Goal: Find contact information: Find contact information

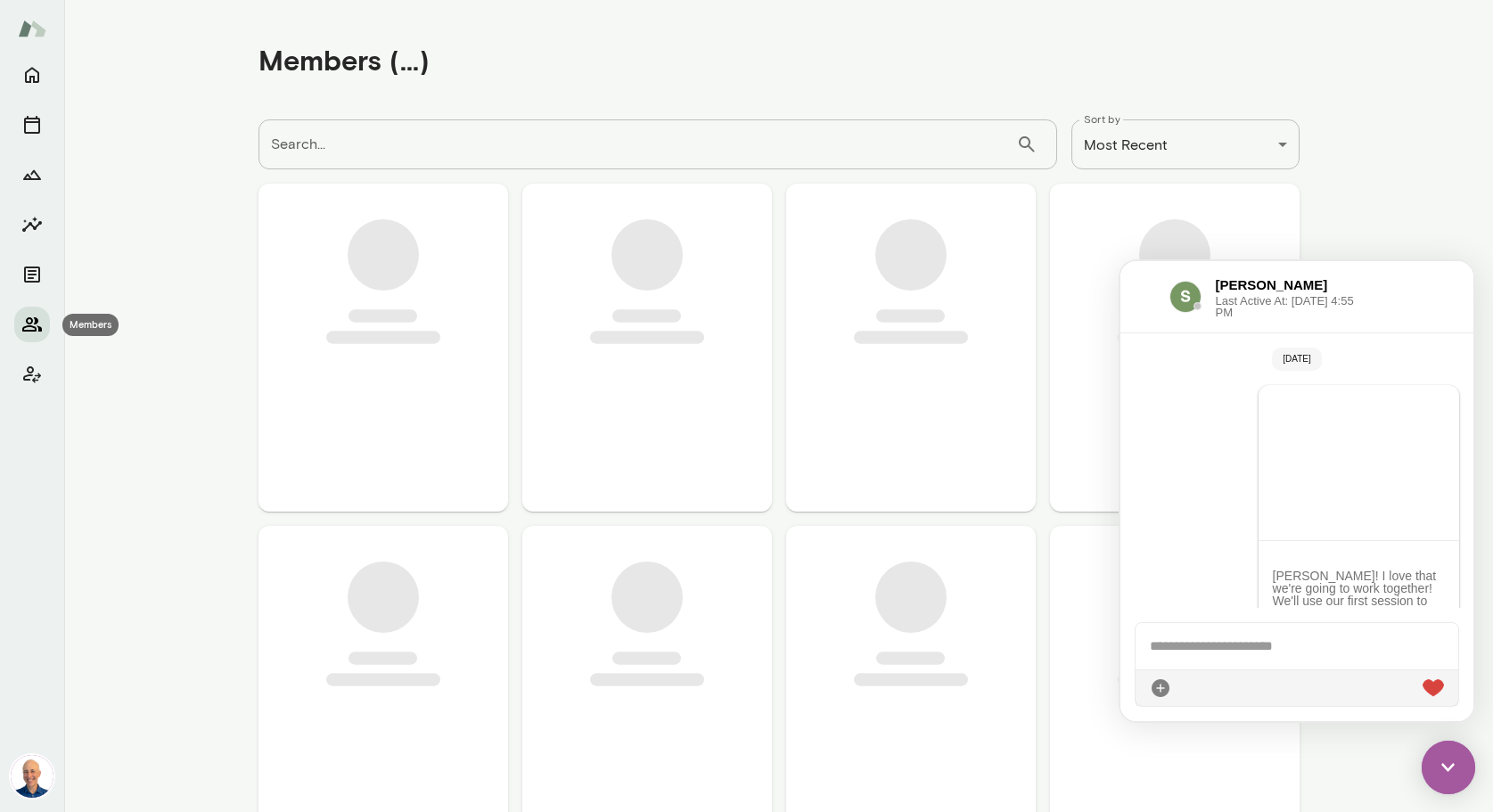
scroll to position [790, 0]
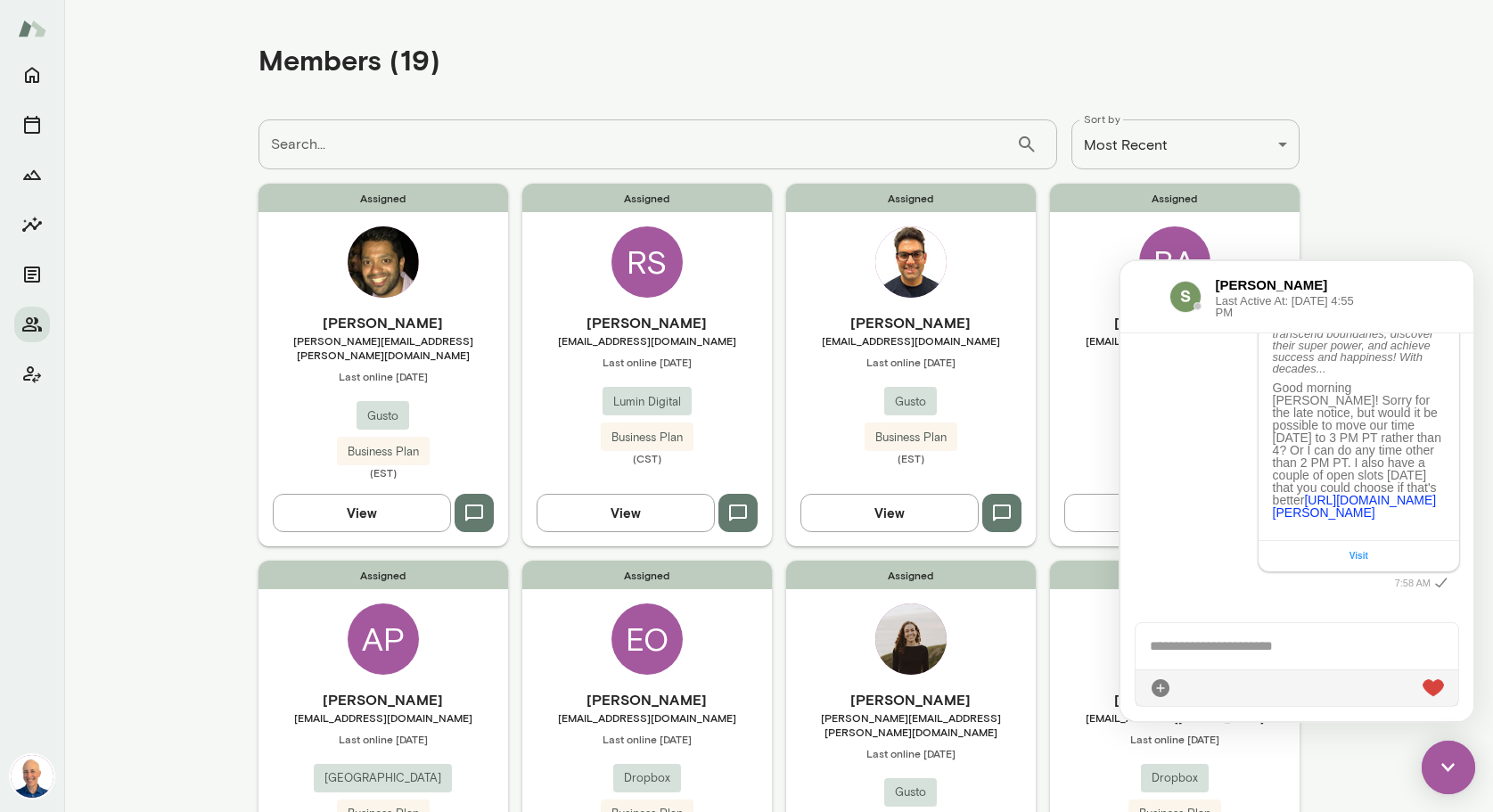
click at [980, 711] on span "[PERSON_NAME][EMAIL_ADDRESS][PERSON_NAME][DOMAIN_NAME]" at bounding box center [911, 725] width 249 height 29
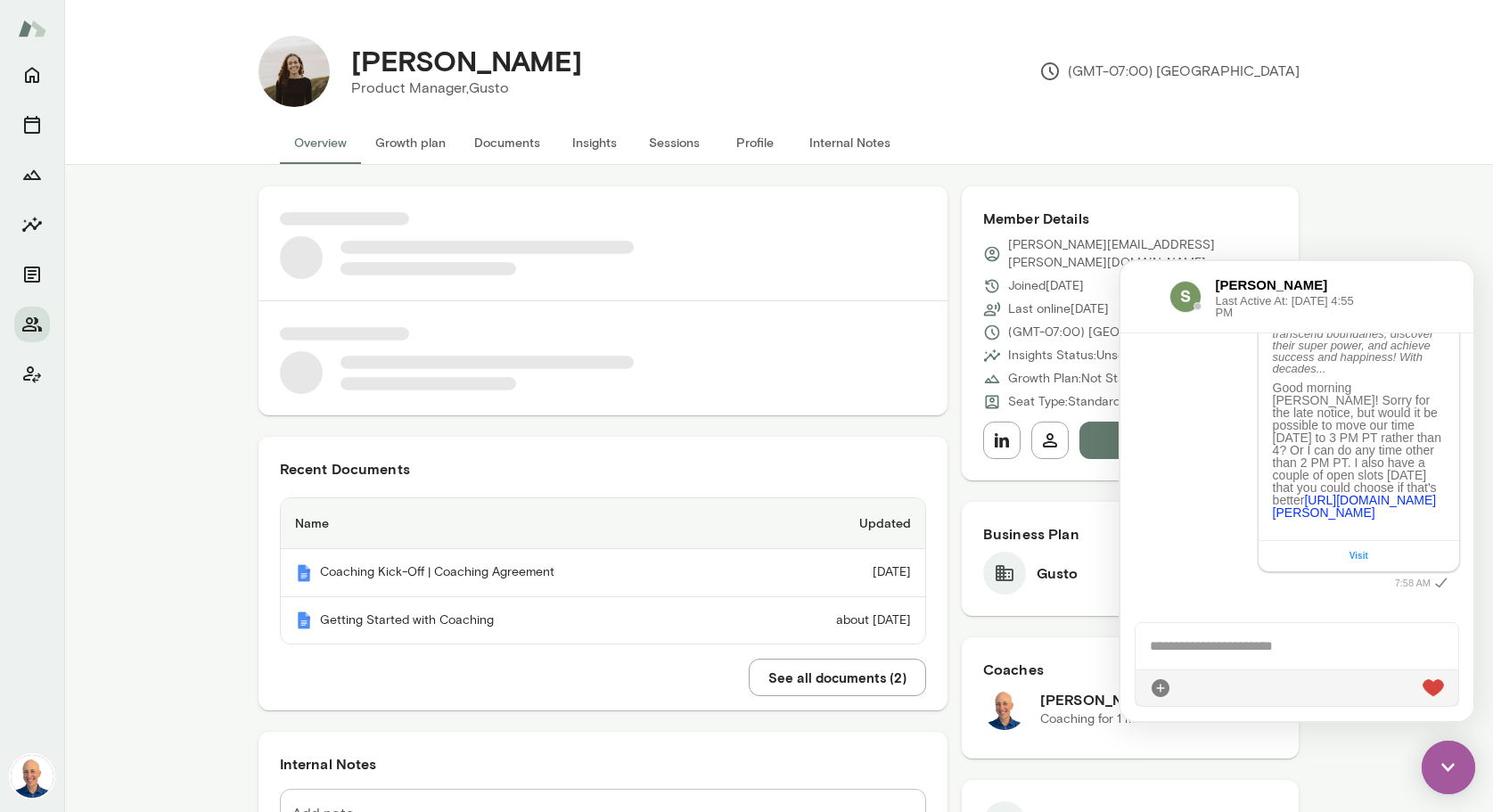
click at [1453, 766] on img at bounding box center [1448, 767] width 53 height 53
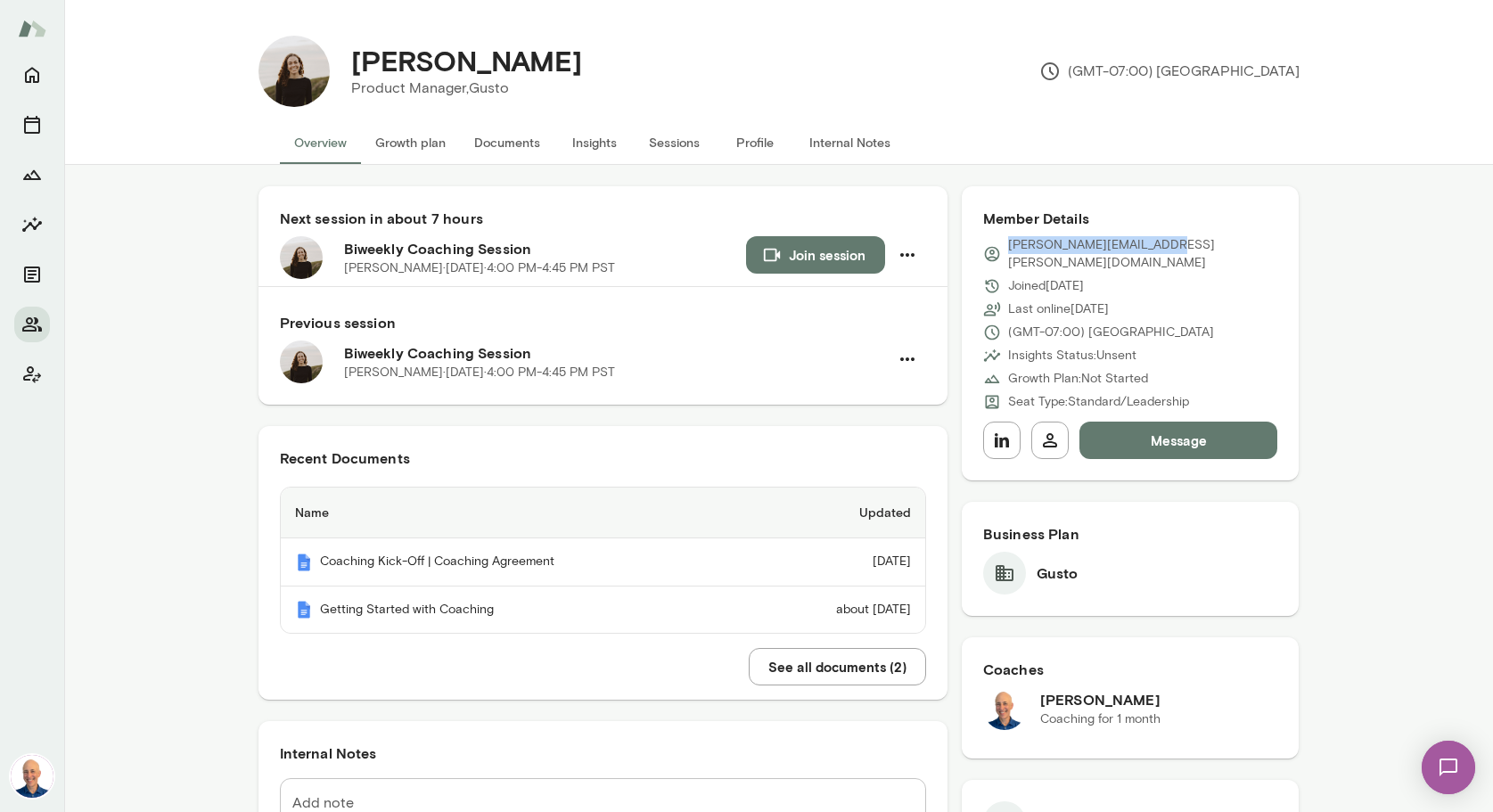
drag, startPoint x: 1161, startPoint y: 243, endPoint x: 1008, endPoint y: 244, distance: 153.0
click at [1008, 244] on p "[PERSON_NAME][EMAIL_ADDRESS][PERSON_NAME][DOMAIN_NAME]" at bounding box center [1143, 254] width 270 height 36
copy p "[PERSON_NAME][EMAIL_ADDRESS][PERSON_NAME][DOMAIN_NAME]"
click at [1446, 761] on img at bounding box center [1449, 768] width 73 height 73
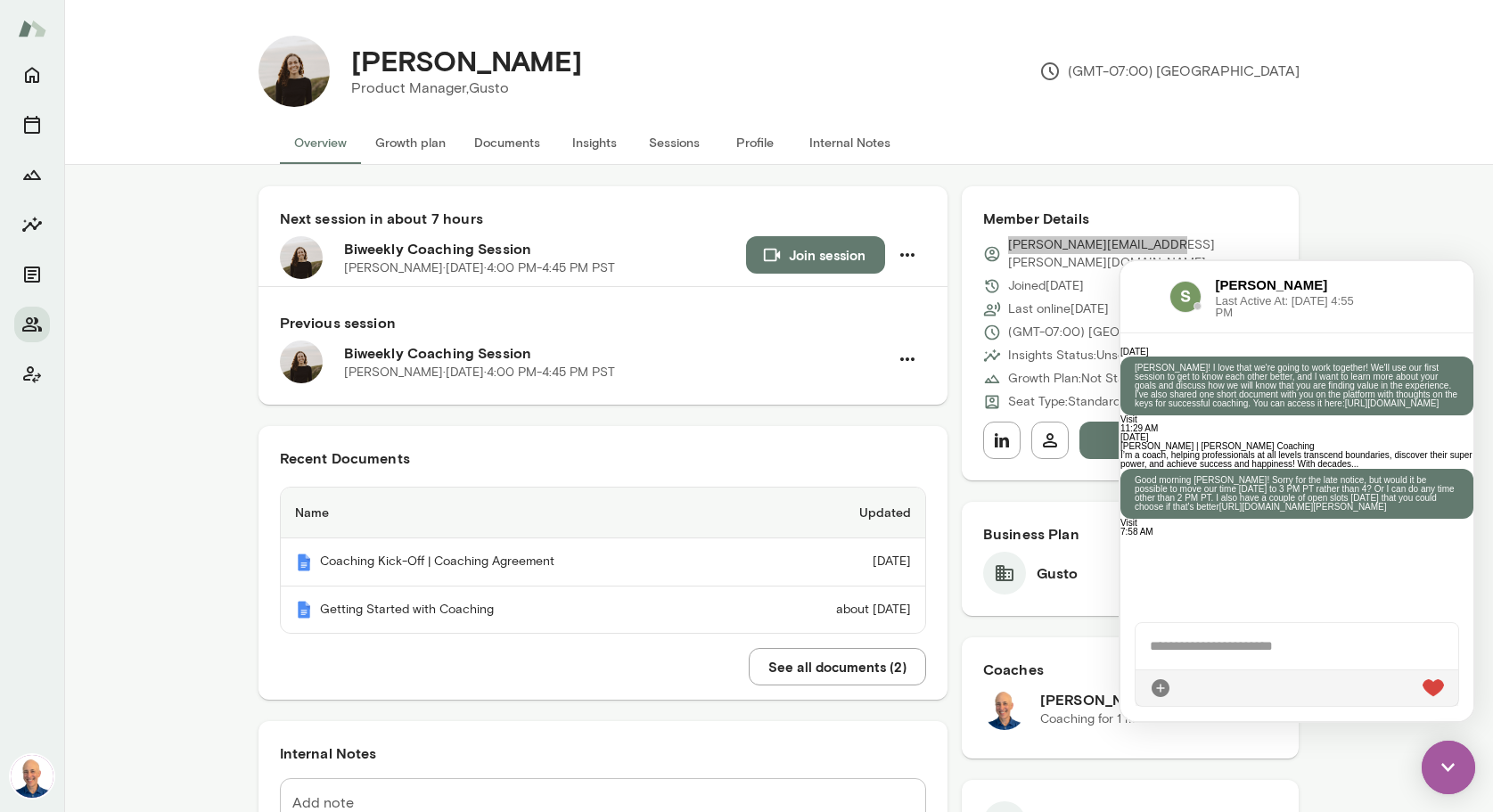
scroll to position [790, 0]
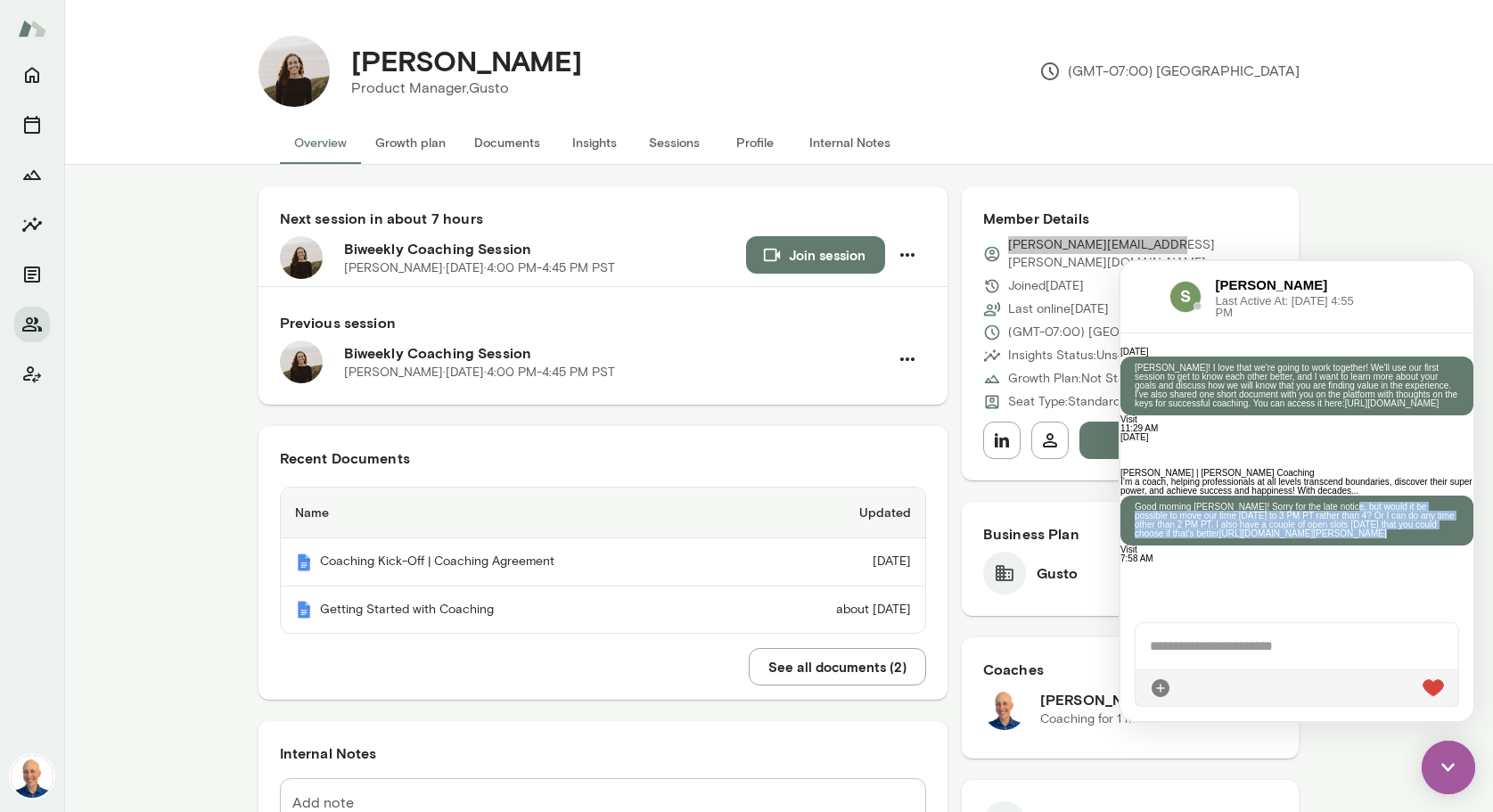
drag, startPoint x: 1401, startPoint y: 399, endPoint x: 1419, endPoint y: 509, distance: 111.5
click at [1419, 509] on p "Good morning [PERSON_NAME]! Sorry for the late notice, but would it be possible…" at bounding box center [1297, 520] width 324 height 36
copy p "ould it be possible to move our time [DATE] to 3 PM PT rather than 4? Or I can …"
